Goal: Task Accomplishment & Management: Use online tool/utility

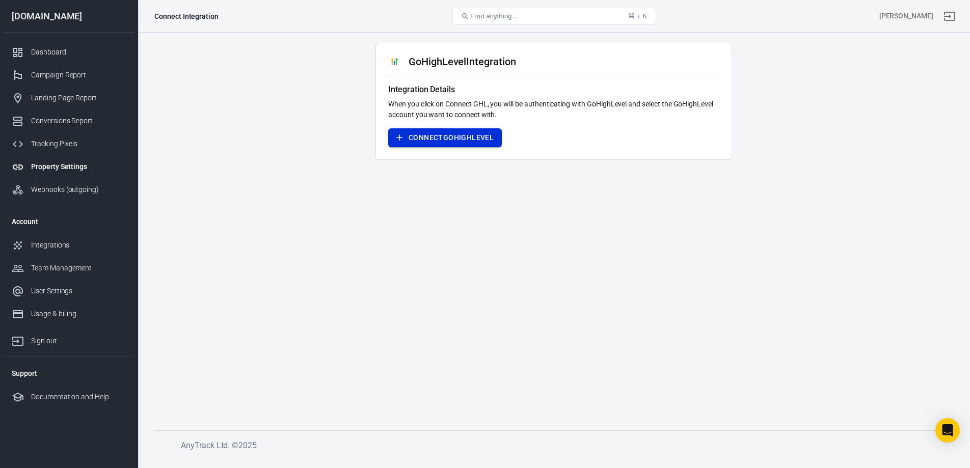
click at [455, 137] on button "Connect GoHighLevel" at bounding box center [445, 137] width 114 height 19
click at [430, 140] on button "Connect GoHighLevel" at bounding box center [445, 137] width 114 height 19
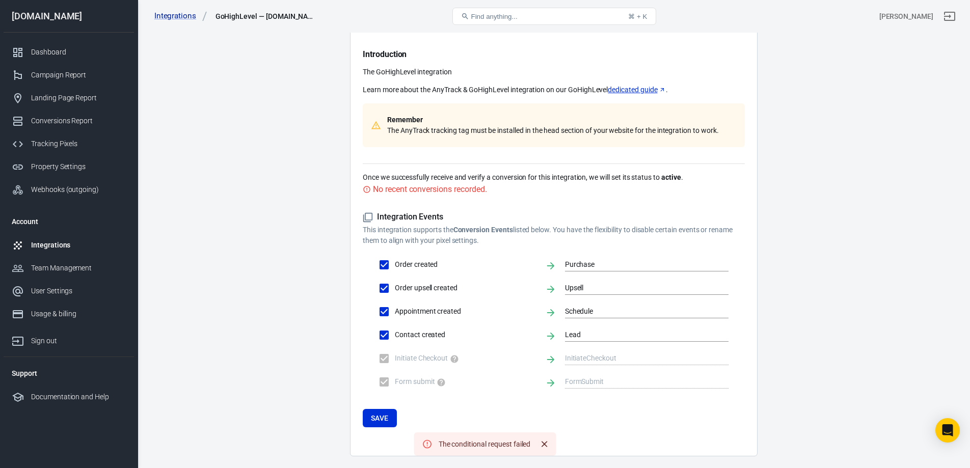
scroll to position [109, 0]
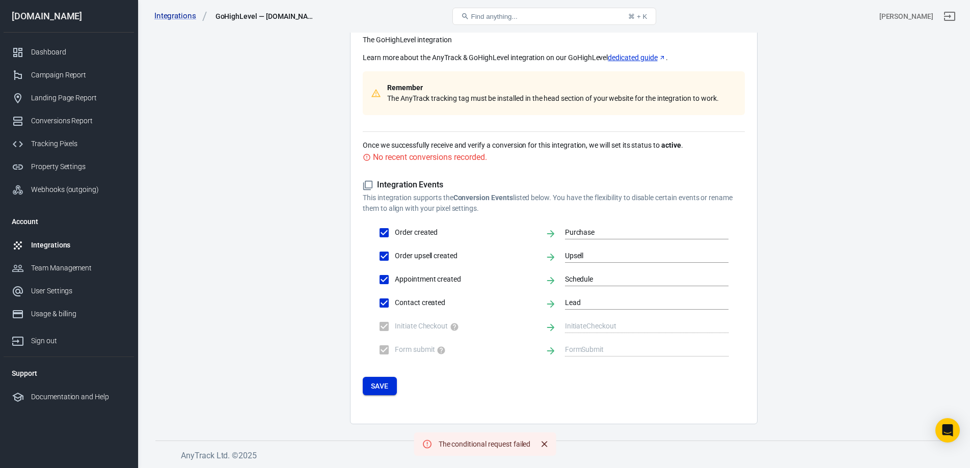
click at [375, 388] on button "Save" at bounding box center [380, 386] width 34 height 19
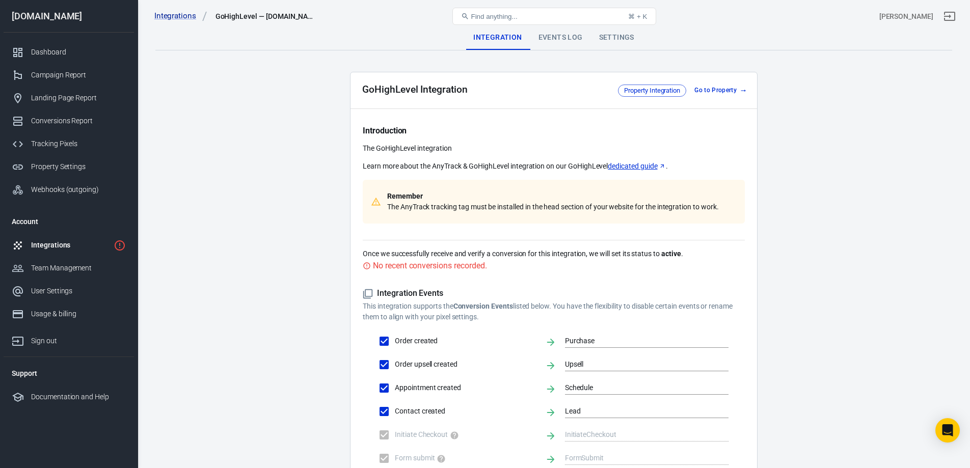
click at [408, 266] on div "No recent conversions recorded." at bounding box center [430, 265] width 114 height 13
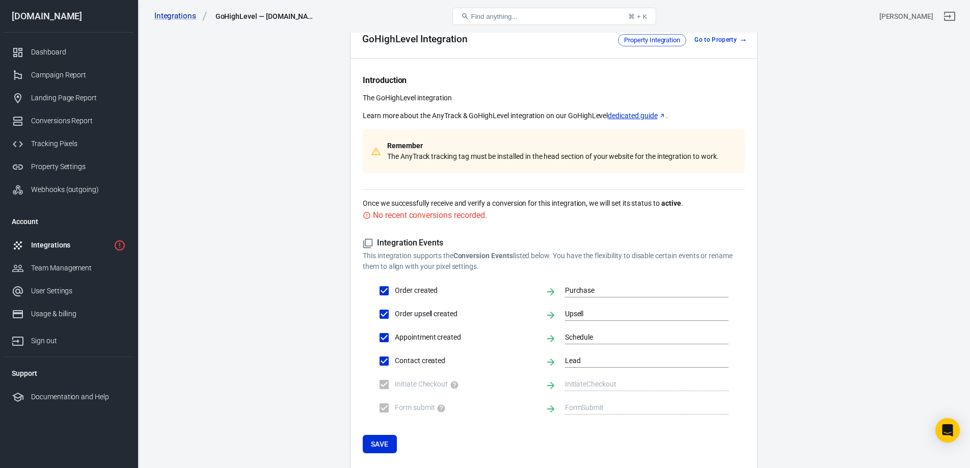
scroll to position [109, 0]
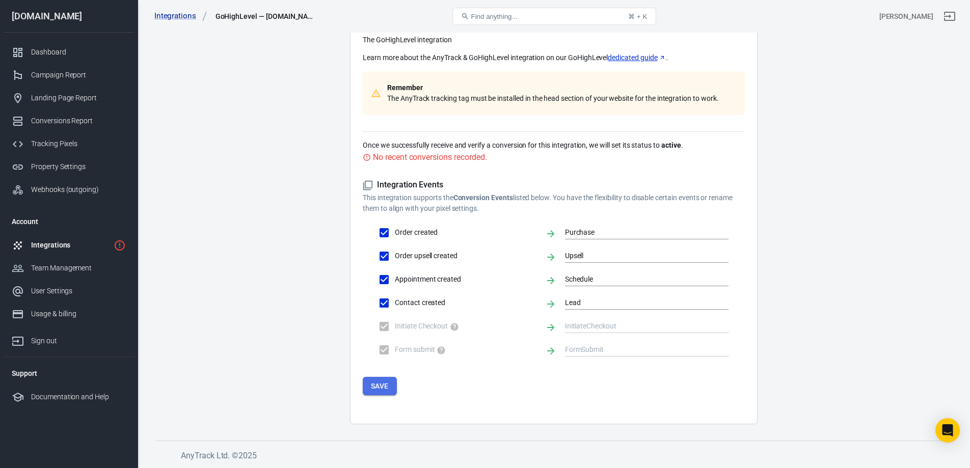
click at [386, 383] on button "Save" at bounding box center [380, 386] width 34 height 19
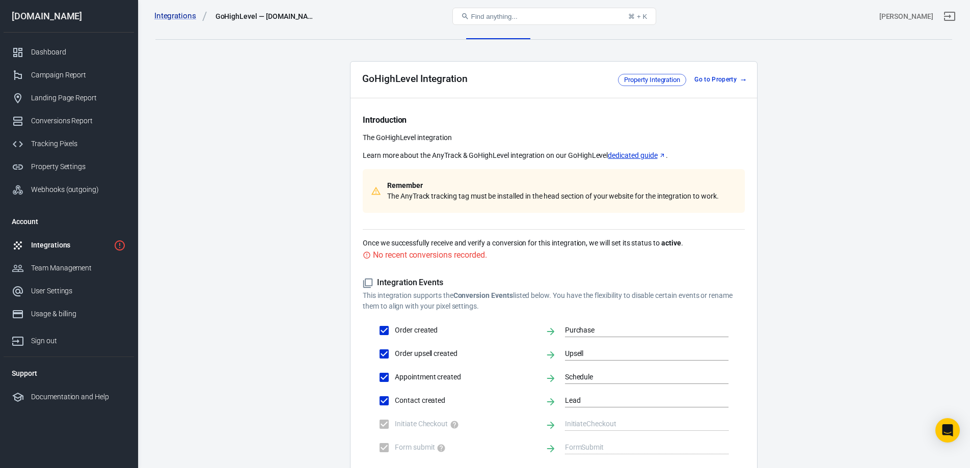
scroll to position [0, 0]
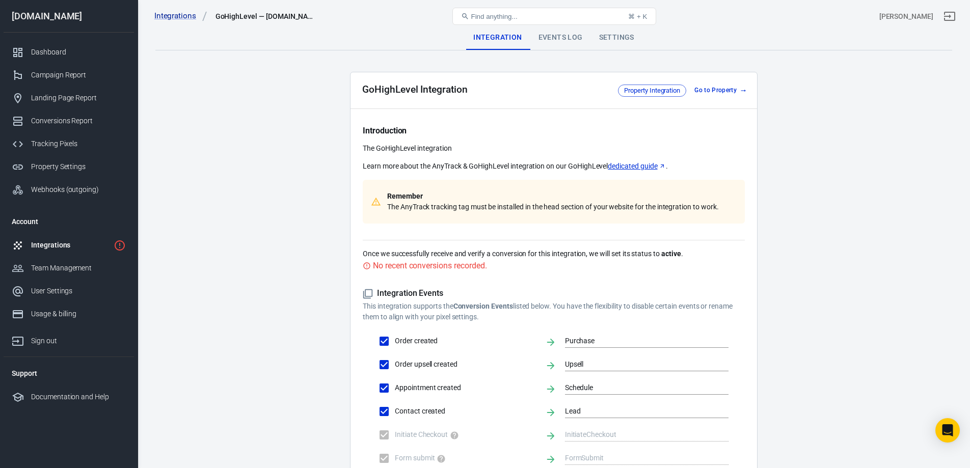
click at [568, 35] on div "Events Log" at bounding box center [561, 37] width 61 height 24
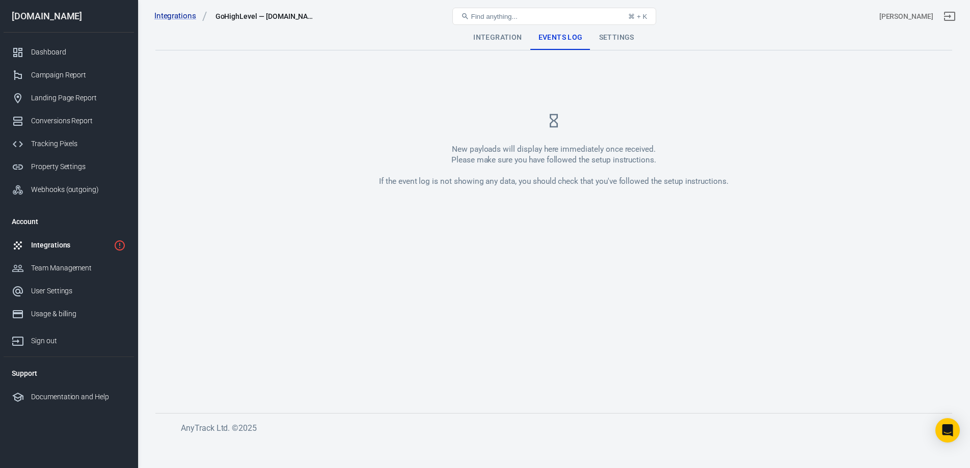
click at [613, 43] on div "Settings" at bounding box center [616, 37] width 51 height 24
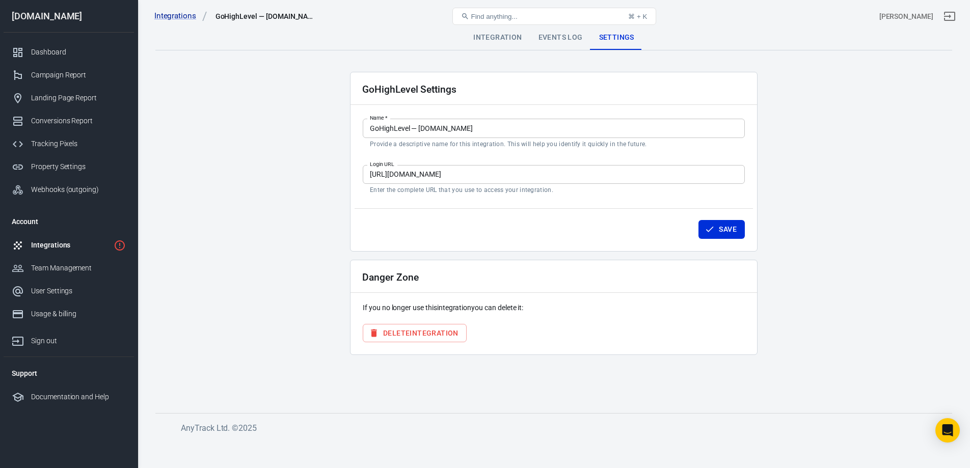
click at [120, 243] on icon "1 networks not verified yet" at bounding box center [120, 246] width 12 height 12
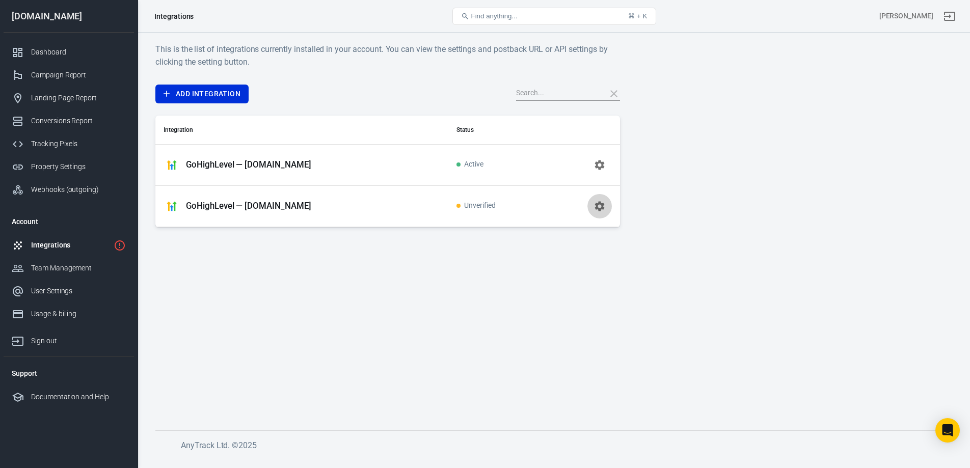
click at [597, 209] on icon "button" at bounding box center [600, 206] width 10 height 10
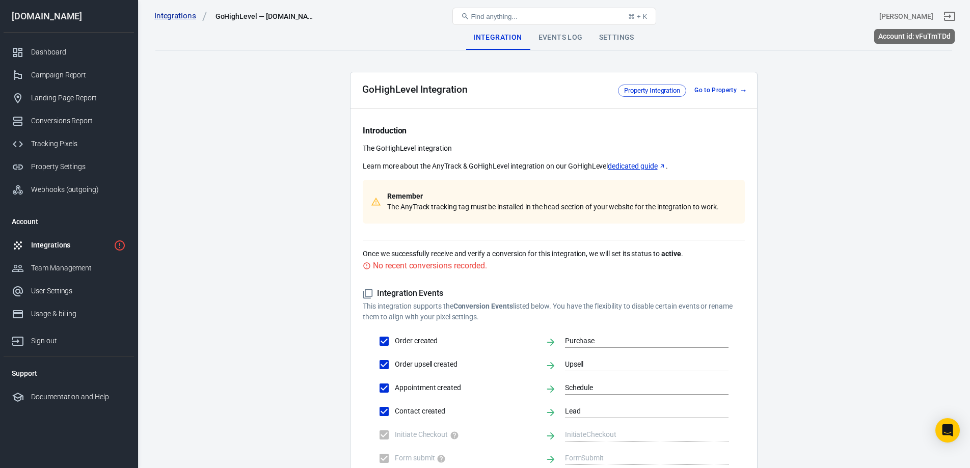
click at [932, 15] on div "[PERSON_NAME]" at bounding box center [907, 16] width 54 height 11
click at [35, 58] on link "Dashboard" at bounding box center [69, 52] width 130 height 23
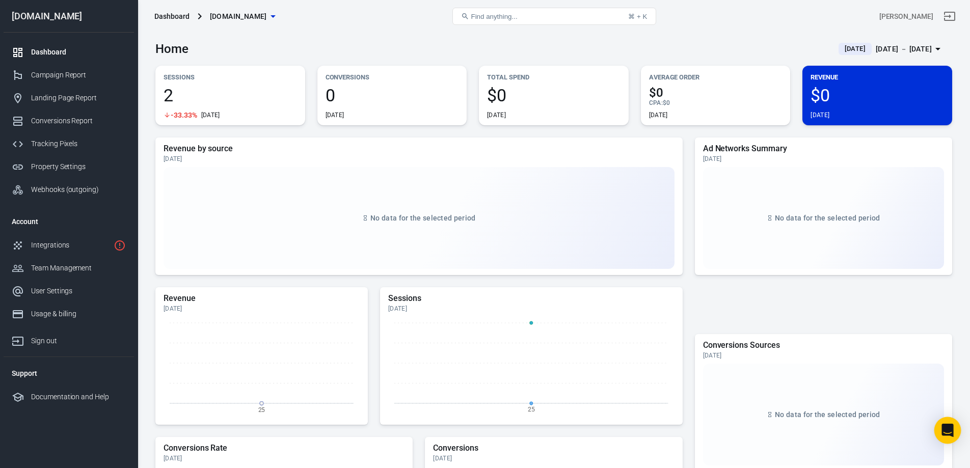
click at [953, 431] on icon "Open Intercom Messenger" at bounding box center [948, 430] width 12 height 13
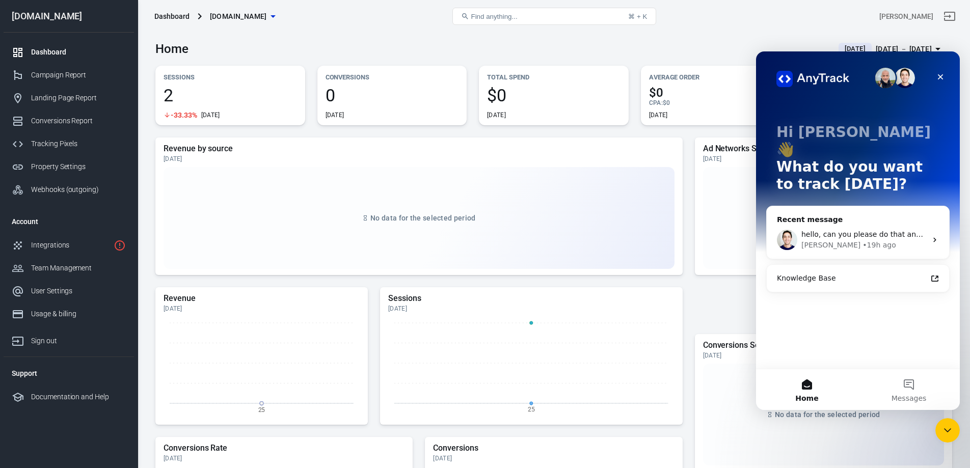
click at [848, 229] on div "hello, can you please do that and we can schedule a call once that is ready for…" at bounding box center [864, 234] width 125 height 11
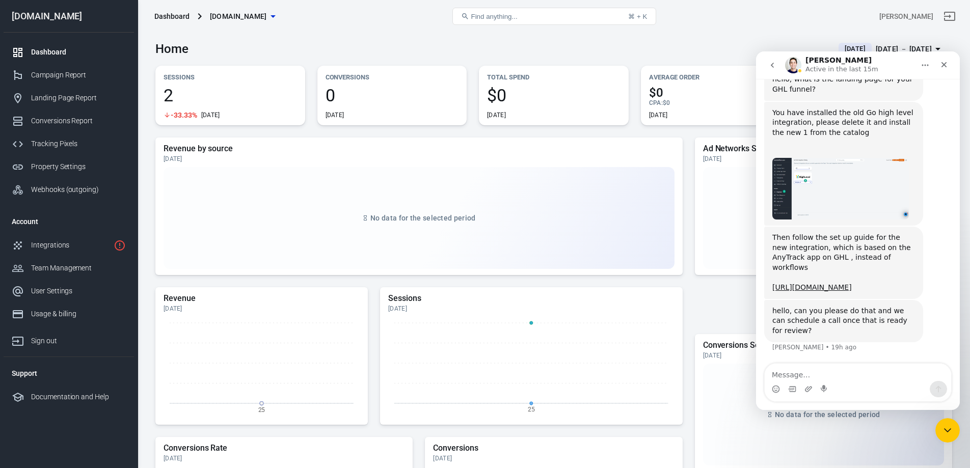
scroll to position [497, 0]
type textarea "done,"
drag, startPoint x: 795, startPoint y: 378, endPoint x: 745, endPoint y: 377, distance: 49.4
click at [756, 377] on html "[PERSON_NAME] Active in the last 15m Ask us anything, or share your feedback. H…" at bounding box center [858, 230] width 204 height 359
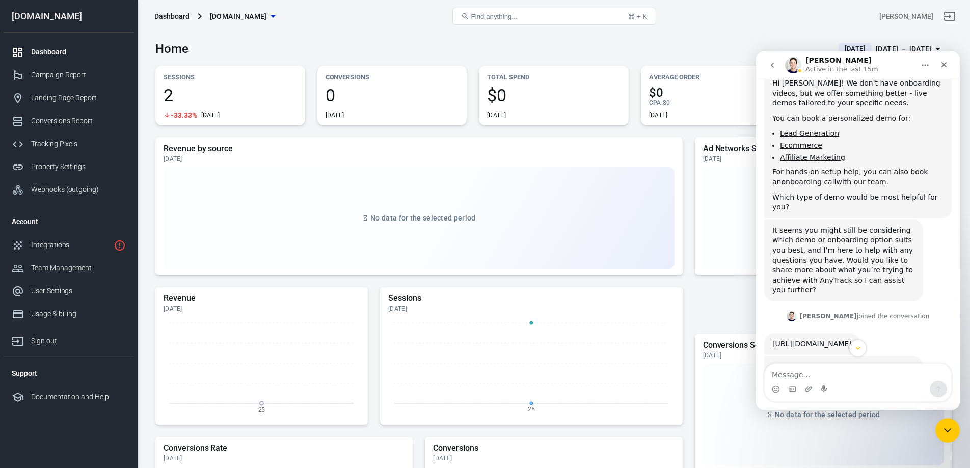
scroll to position [149, 0]
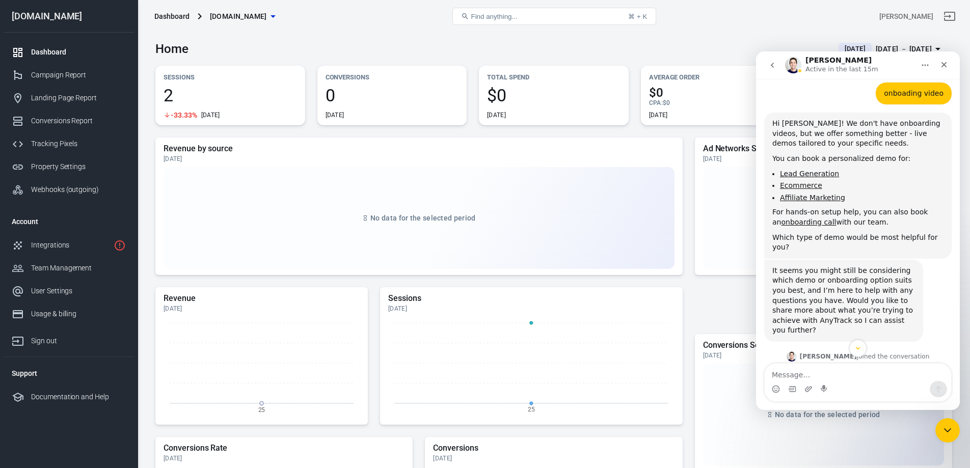
click at [798, 186] on link "Ecommerce" at bounding box center [801, 185] width 42 height 8
click at [791, 221] on link "onboarding call" at bounding box center [808, 222] width 55 height 8
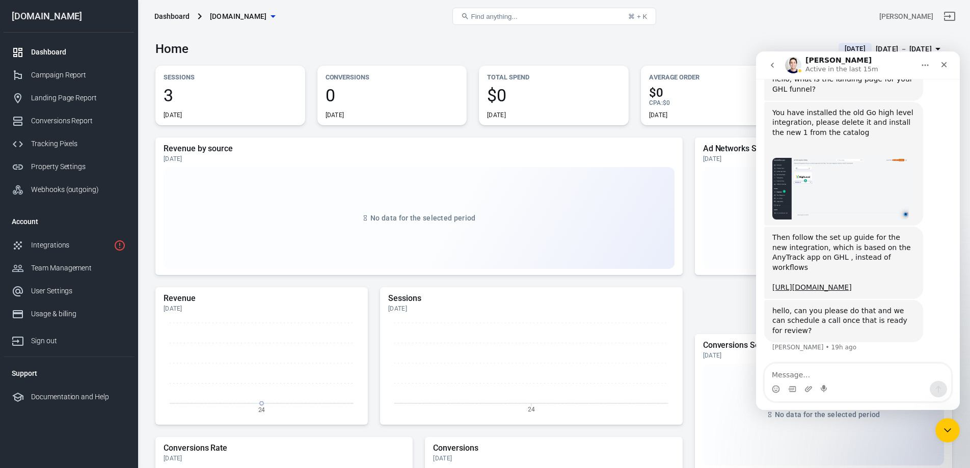
scroll to position [497, 0]
type textarea "d"
type textarea "Done. I rescheduled for later [DATE]"
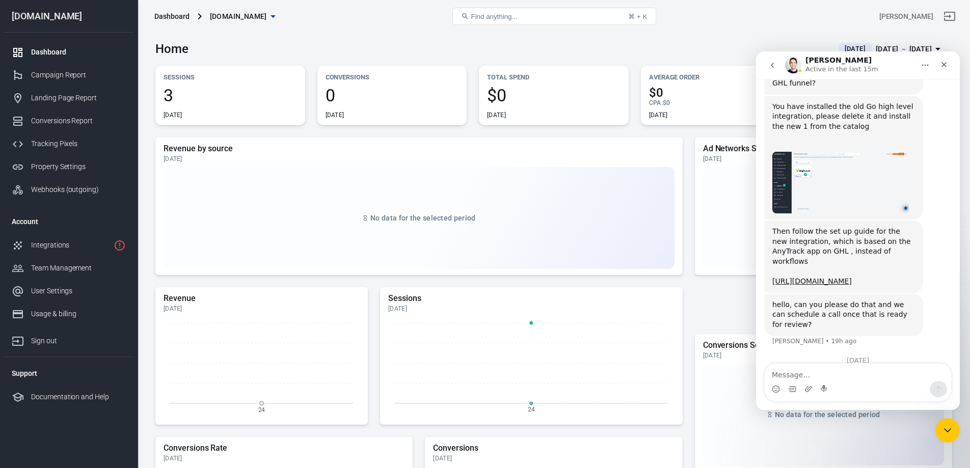
scroll to position [555, 0]
